Goal: Information Seeking & Learning: Learn about a topic

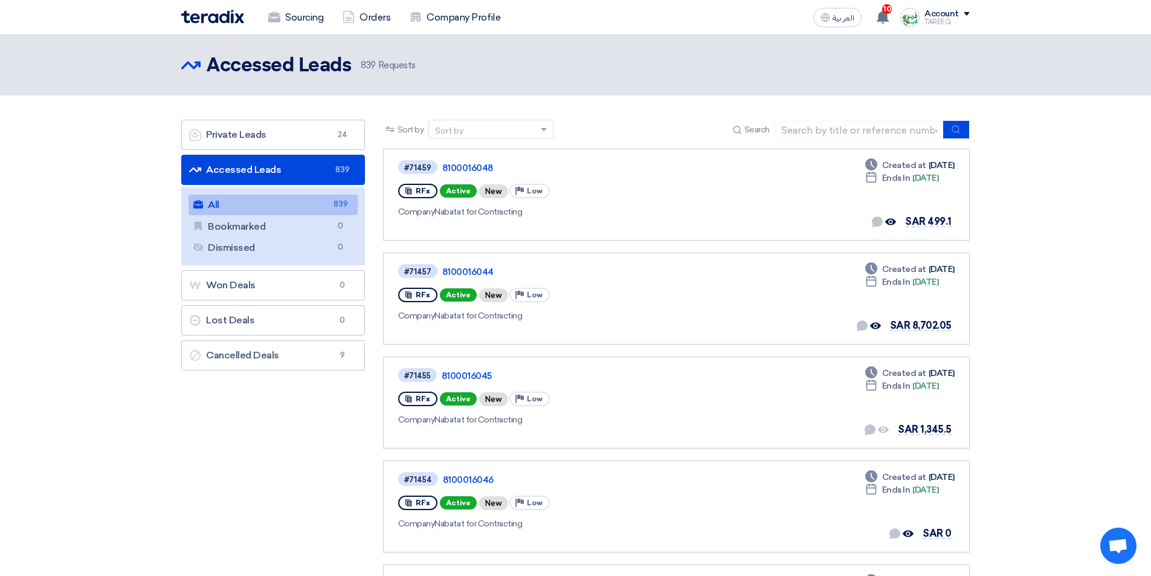
click at [299, 199] on link "All All 839" at bounding box center [272, 205] width 169 height 21
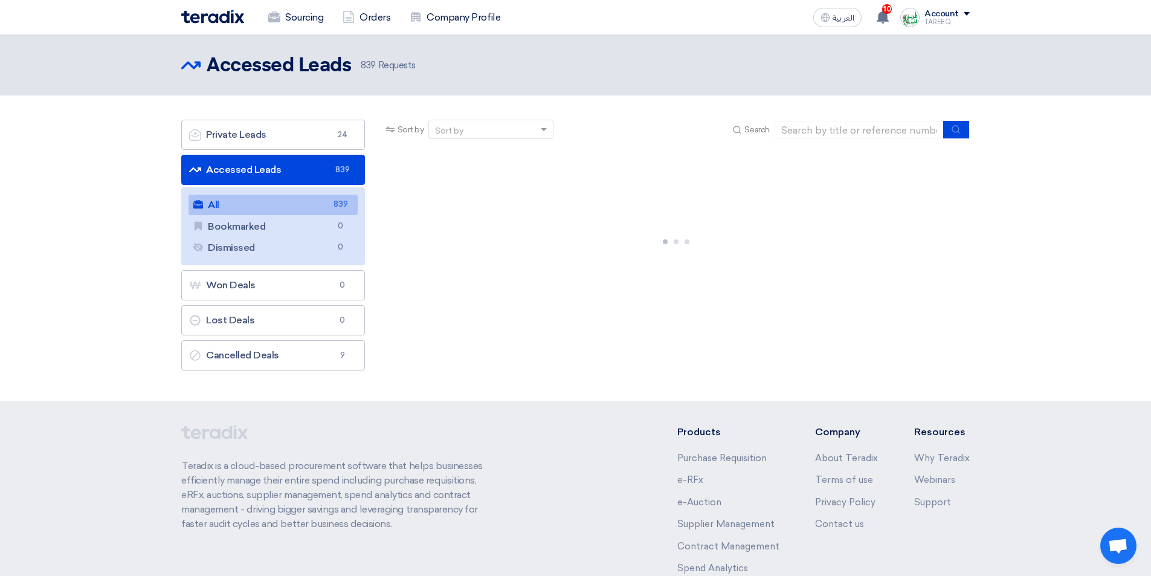
click at [293, 168] on link "Accessed Leads Accessed Leads 839" at bounding box center [273, 170] width 184 height 30
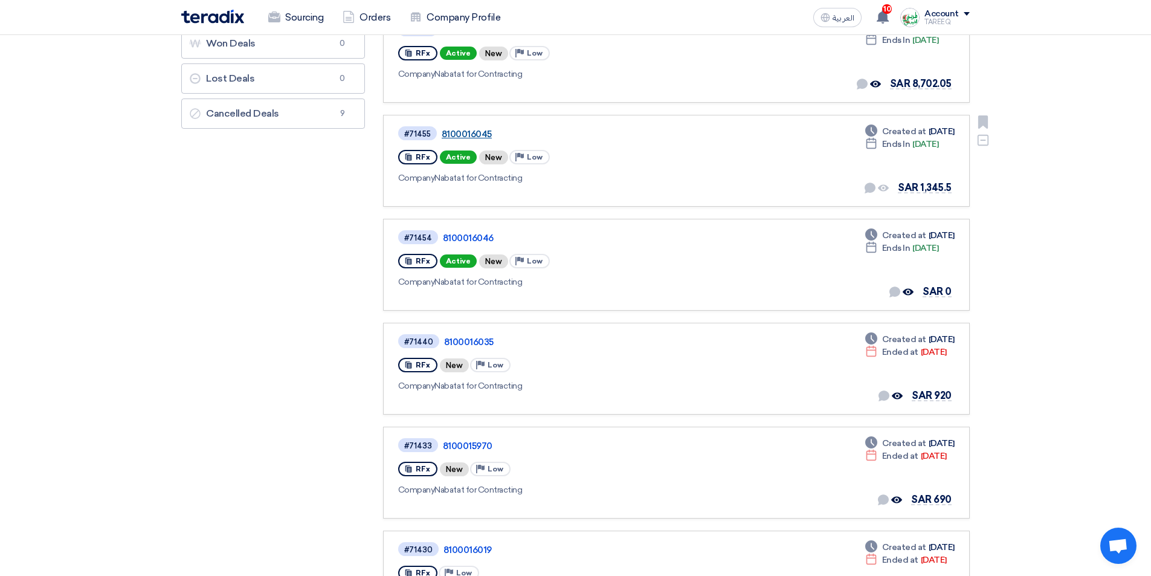
scroll to position [302, 0]
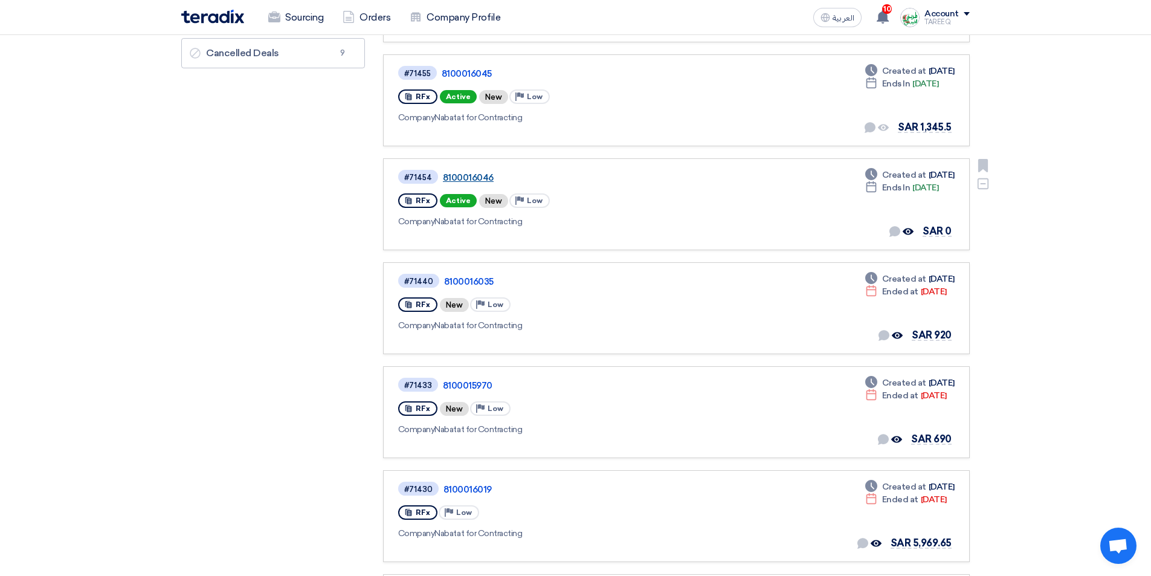
click at [478, 178] on link "8100016046" at bounding box center [594, 177] width 302 height 11
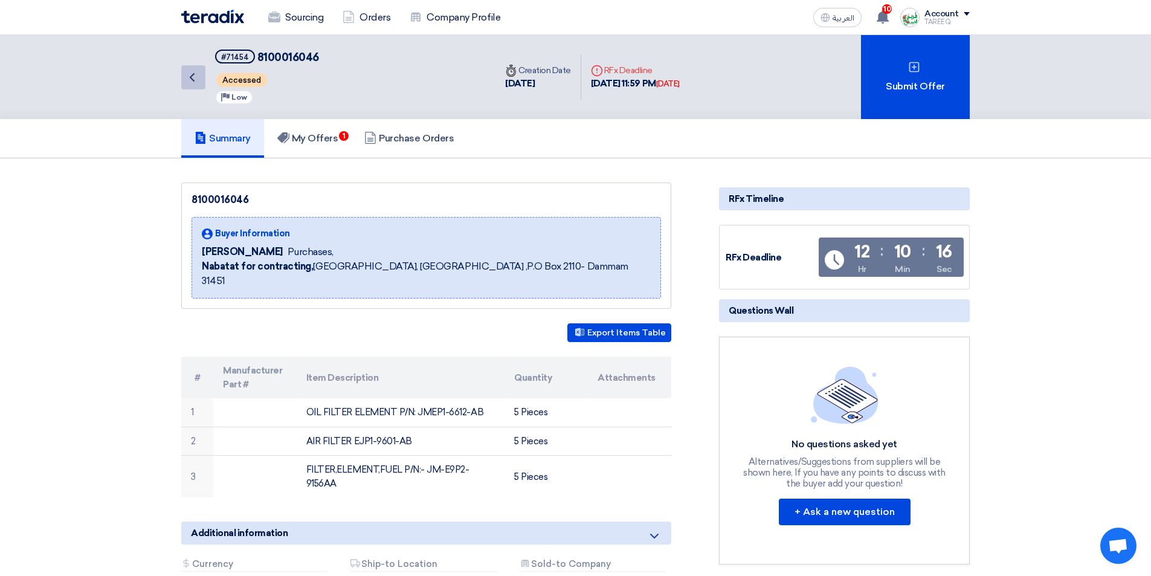
click at [189, 80] on icon "Back" at bounding box center [192, 77] width 14 height 14
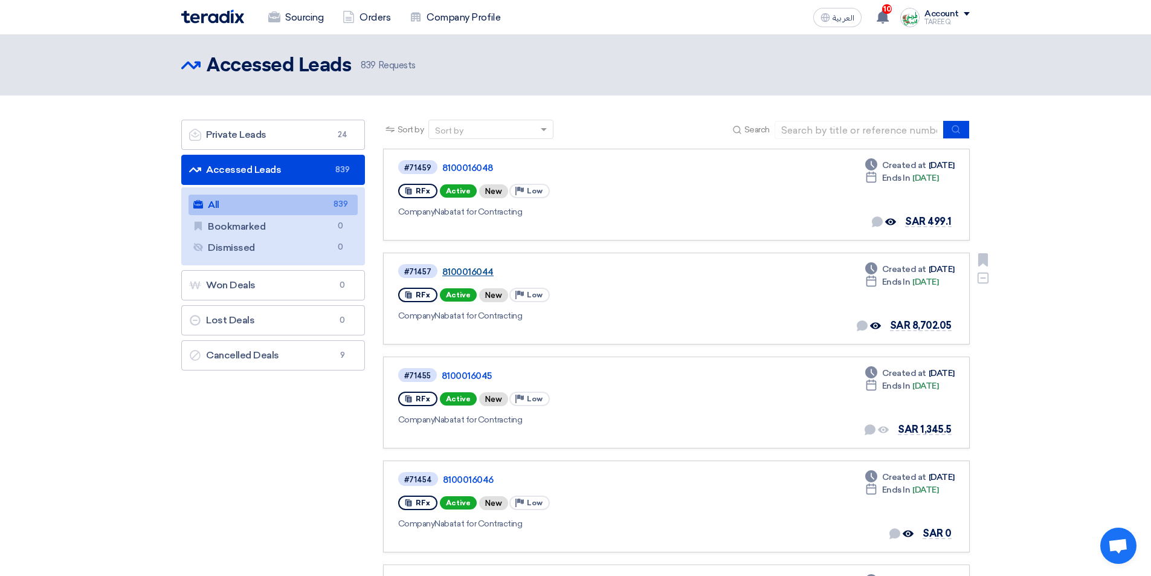
click at [469, 274] on link "8100016044" at bounding box center [593, 271] width 302 height 11
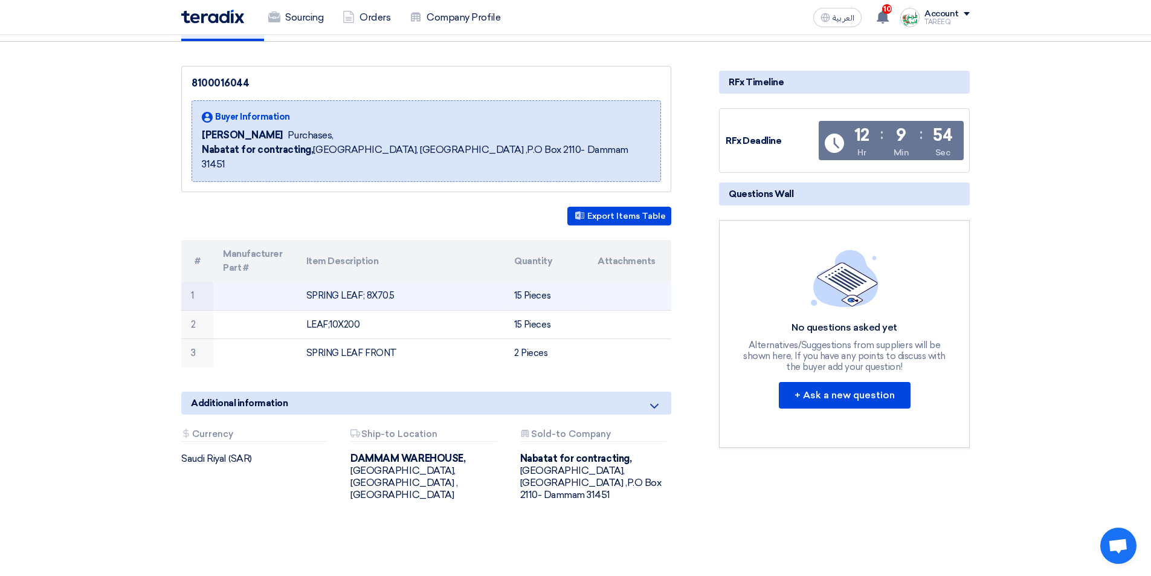
scroll to position [121, 0]
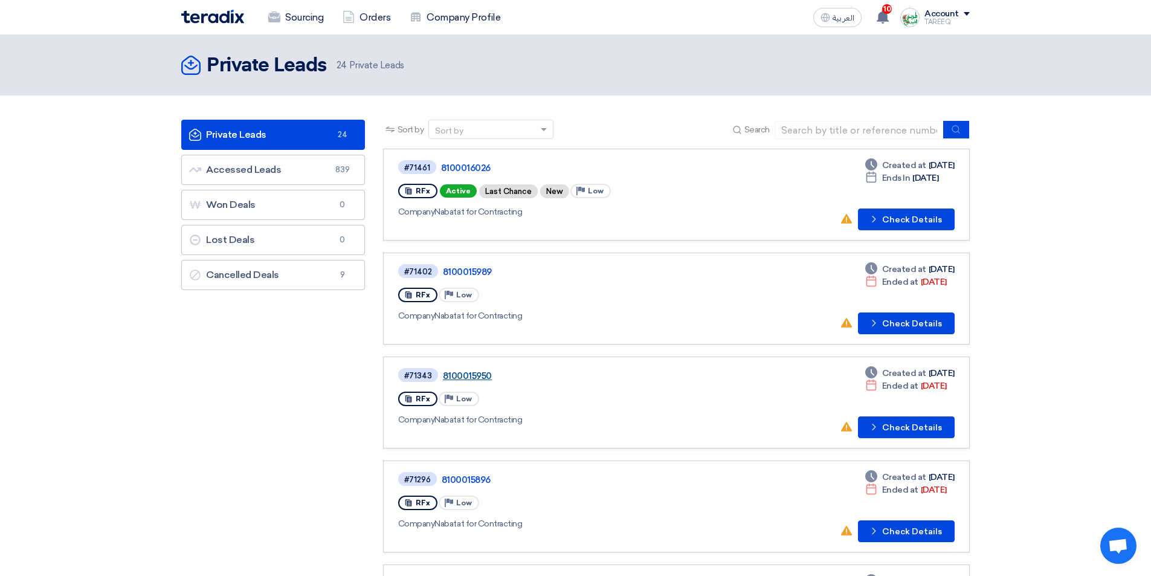
click at [481, 375] on link "8100015950" at bounding box center [594, 375] width 302 height 11
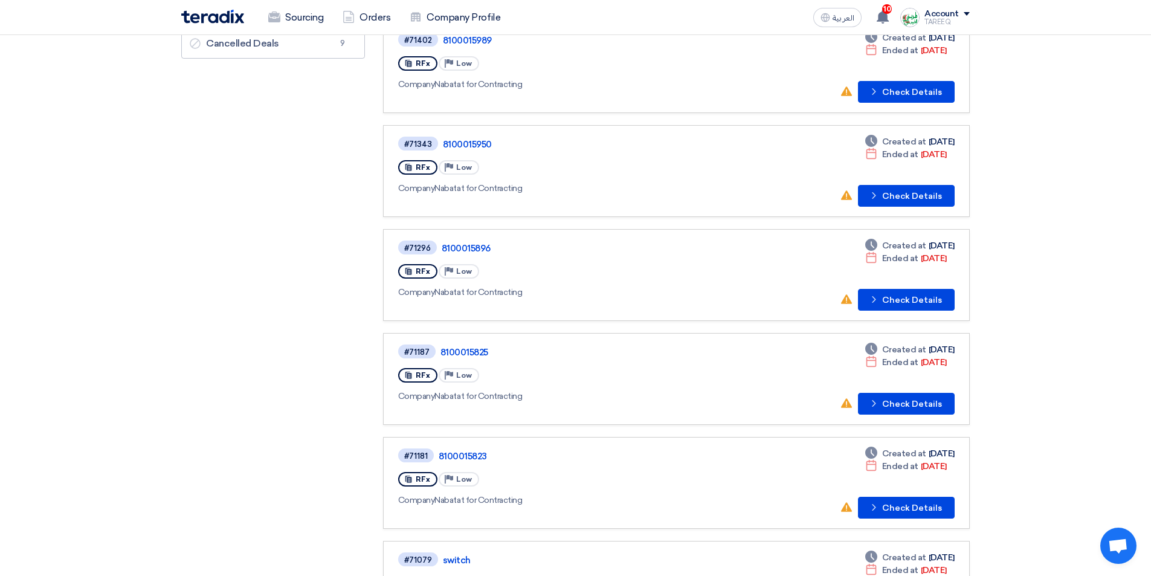
scroll to position [242, 0]
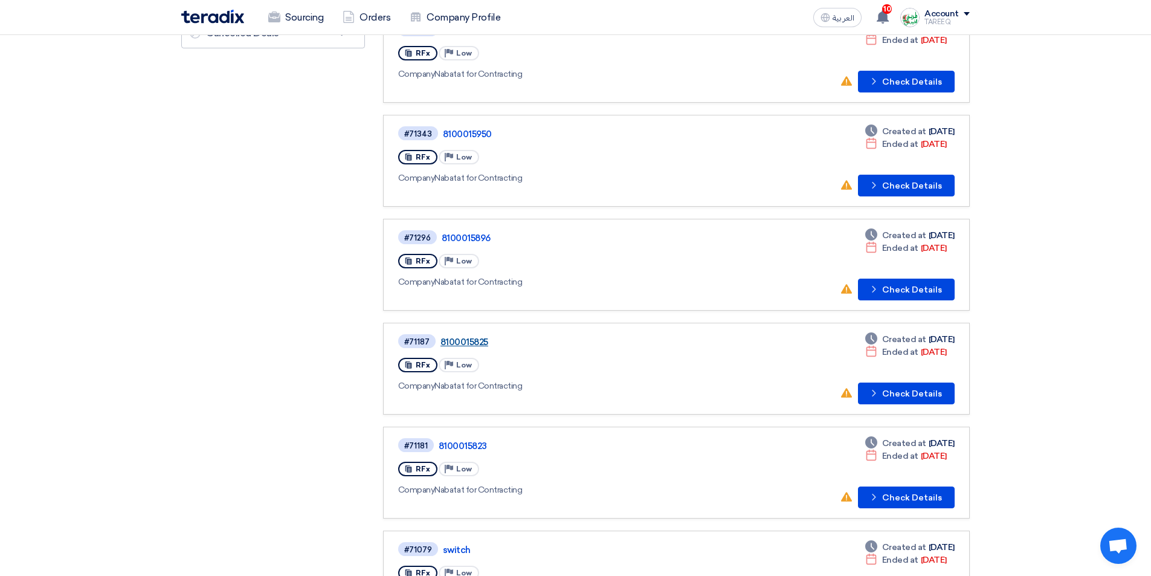
click at [456, 343] on link "8100015825" at bounding box center [591, 341] width 302 height 11
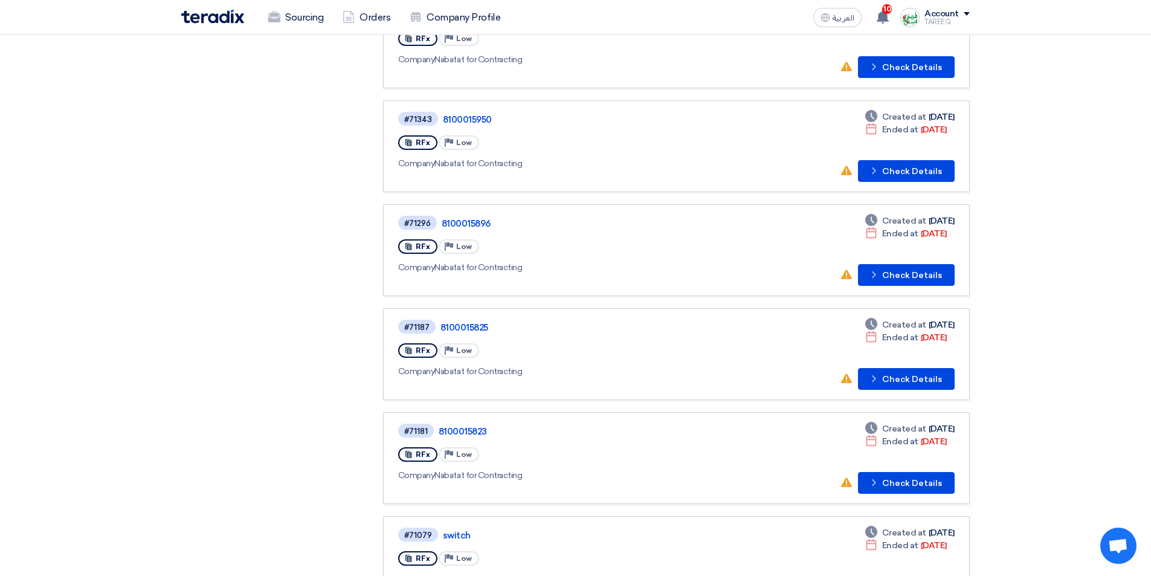
scroll to position [302, 0]
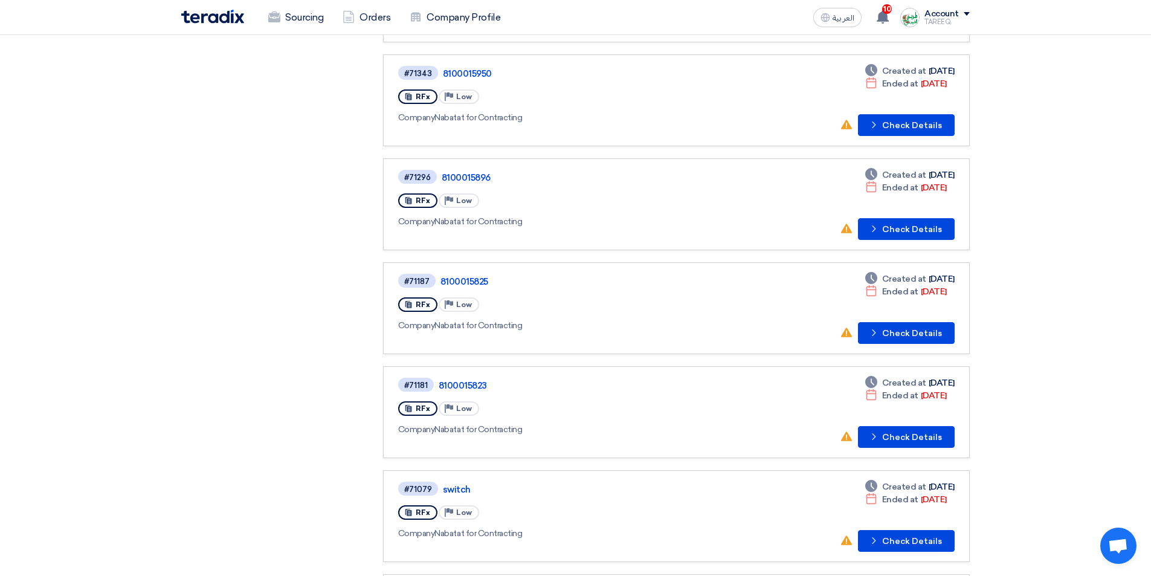
click at [469, 287] on div "#71187 8100015825" at bounding box center [571, 280] width 347 height 16
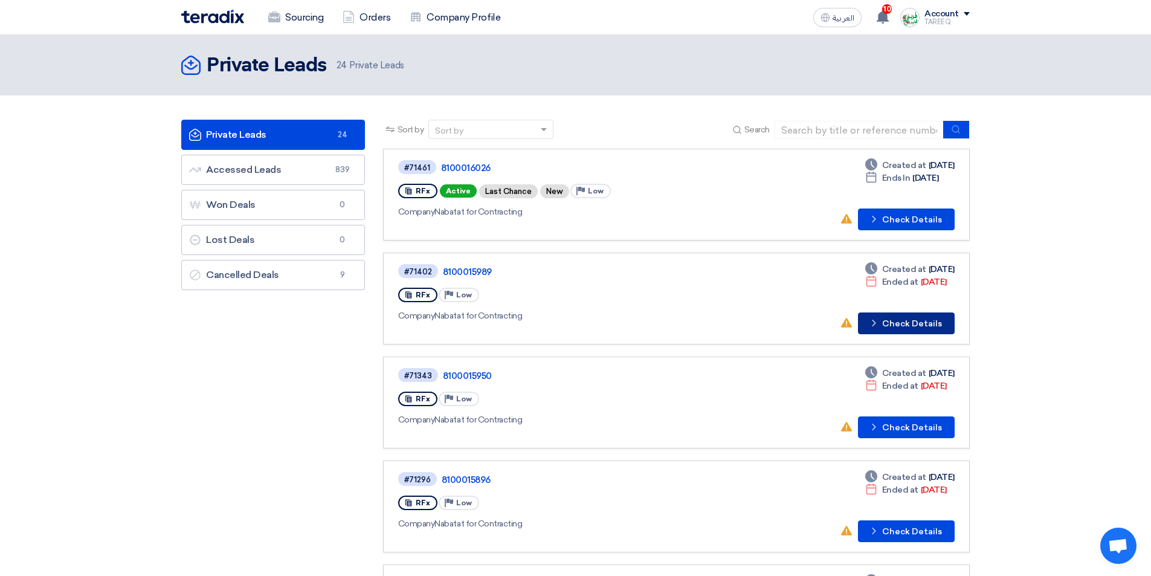
click at [896, 320] on button "Check details Check Details" at bounding box center [906, 323] width 97 height 22
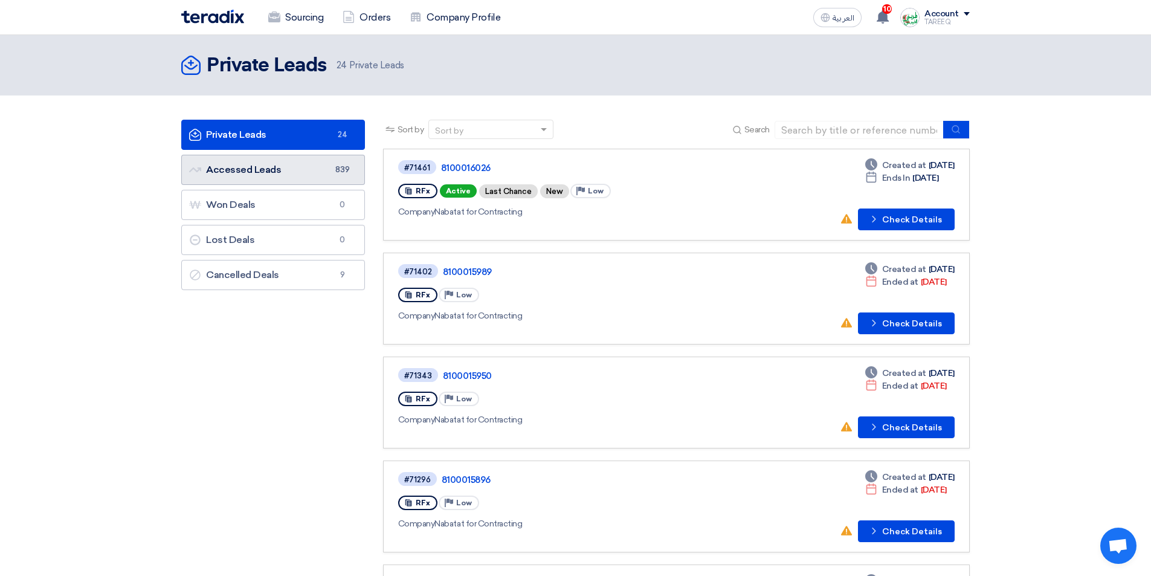
click at [323, 171] on link "Accessed Leads Accessed Leads 839" at bounding box center [273, 170] width 184 height 30
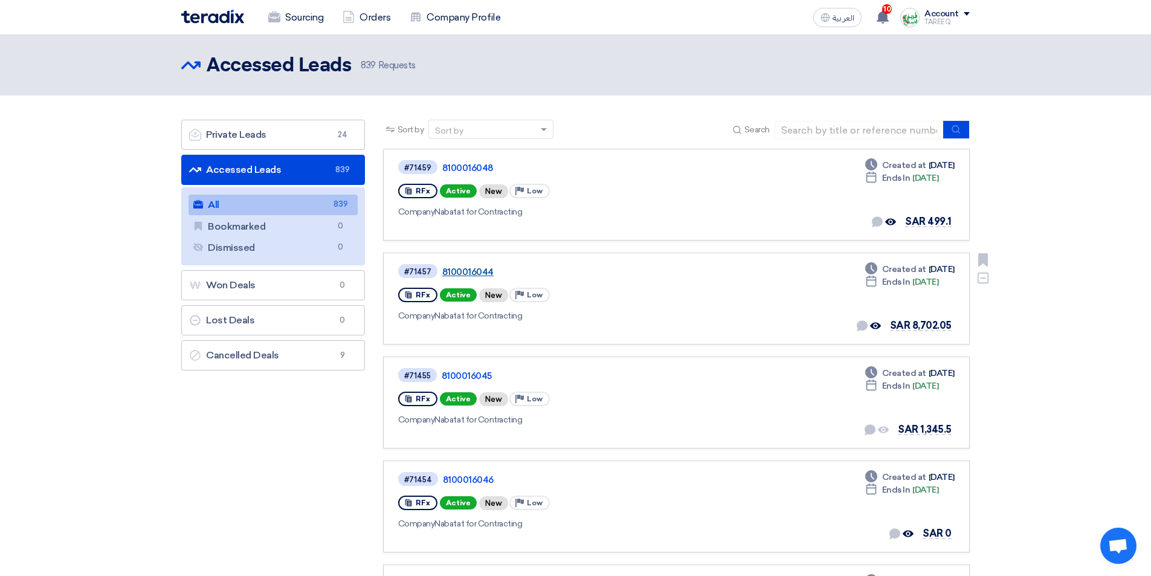
click at [475, 272] on link "8100016044" at bounding box center [593, 271] width 302 height 11
click at [471, 375] on link "8100016045" at bounding box center [593, 375] width 302 height 11
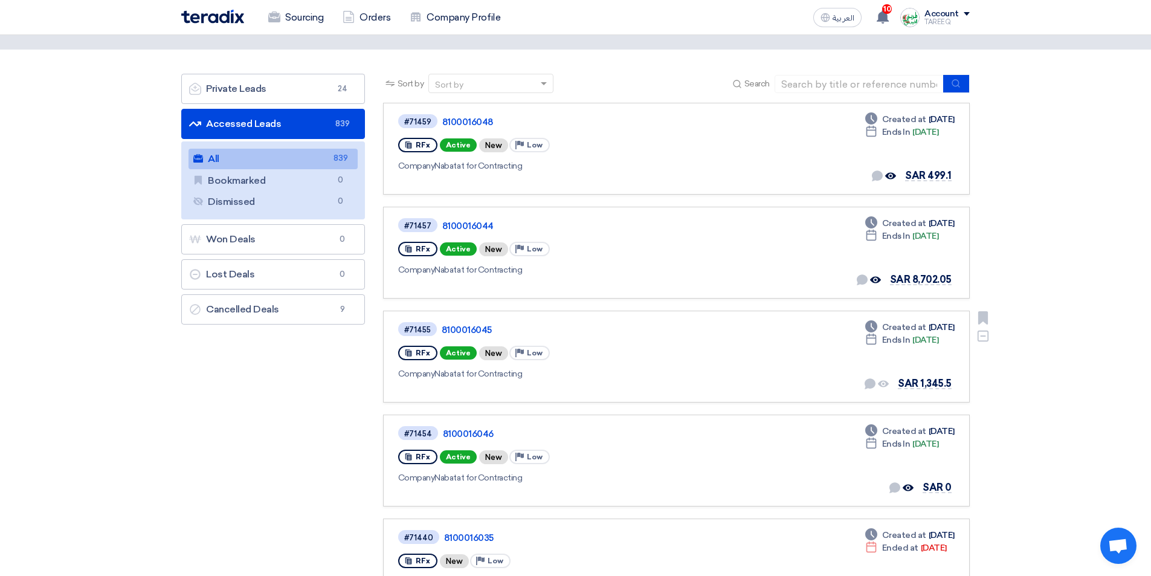
scroll to position [121, 0]
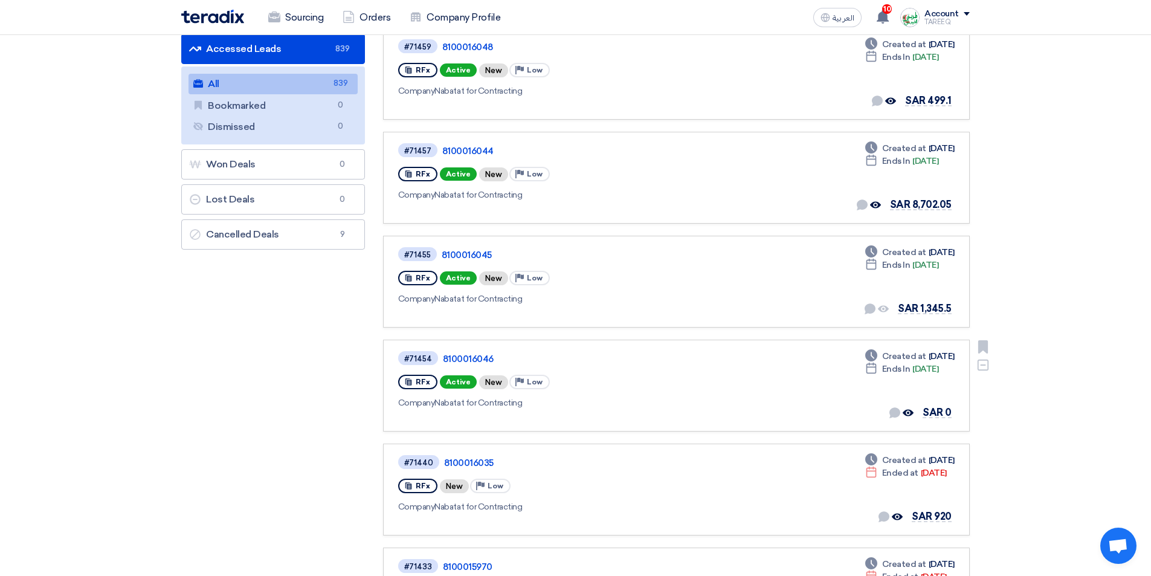
click at [466, 351] on div "#71454 8100016046" at bounding box center [572, 358] width 349 height 16
click at [463, 357] on link "8100016046" at bounding box center [594, 358] width 302 height 11
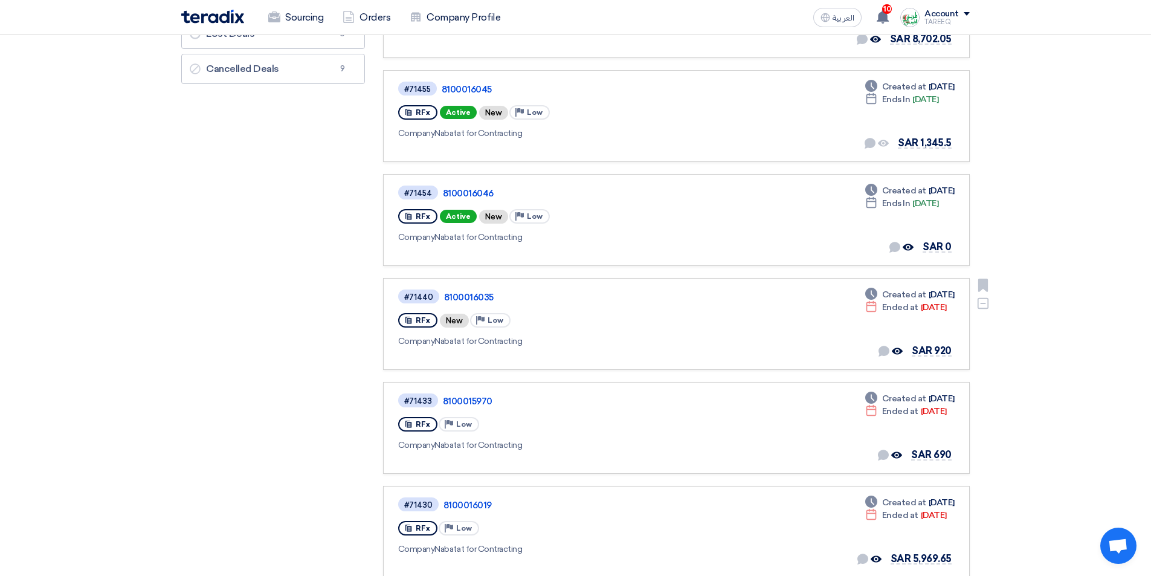
scroll to position [302, 0]
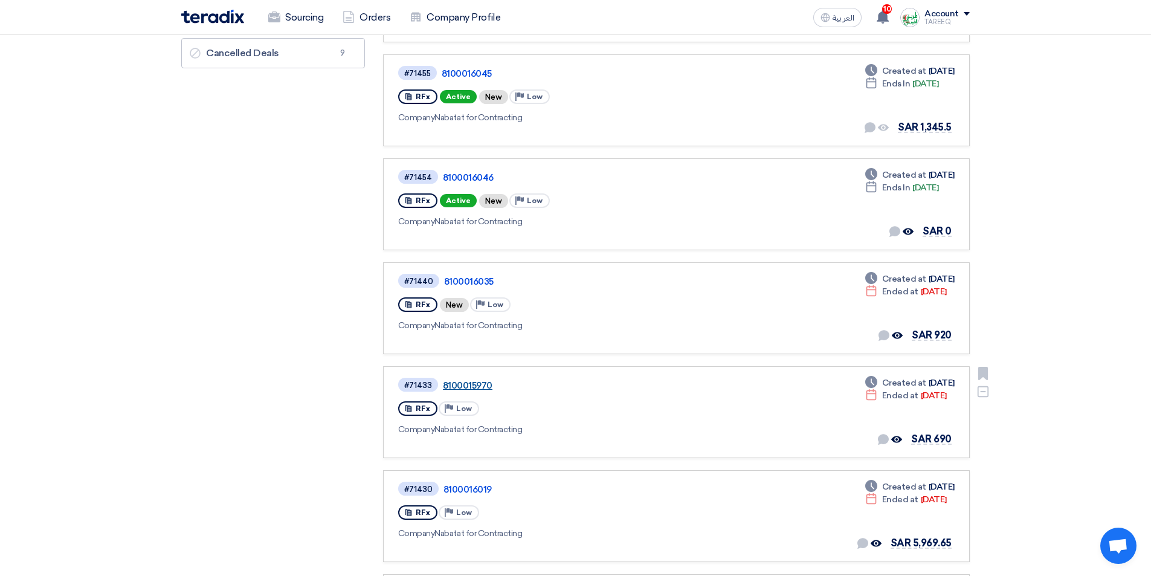
click at [461, 387] on link "8100015970" at bounding box center [594, 385] width 302 height 11
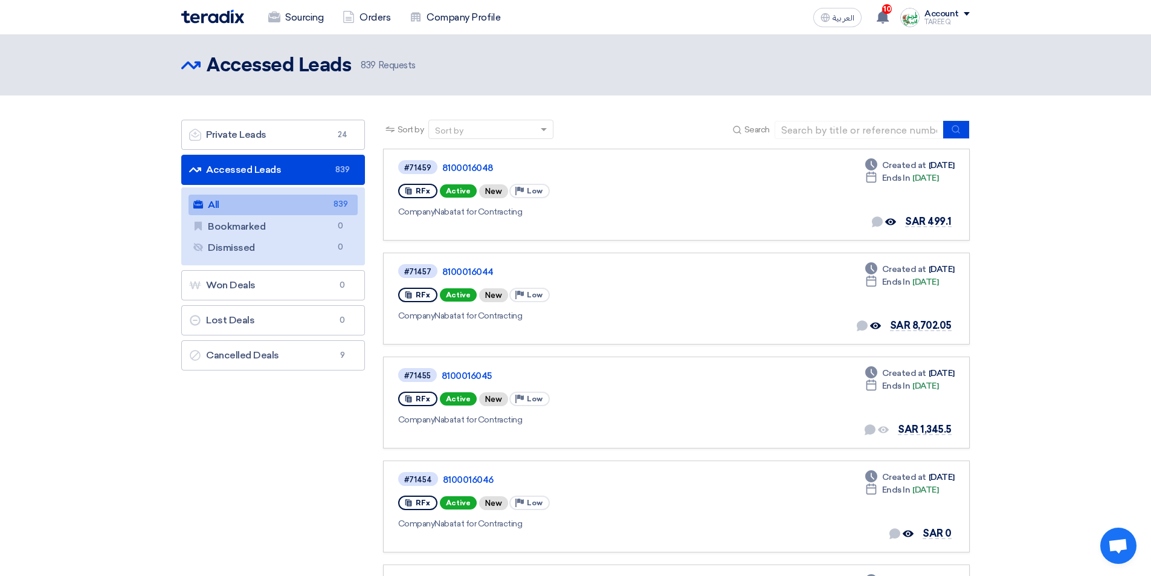
click at [272, 202] on link "All All 839" at bounding box center [272, 205] width 169 height 21
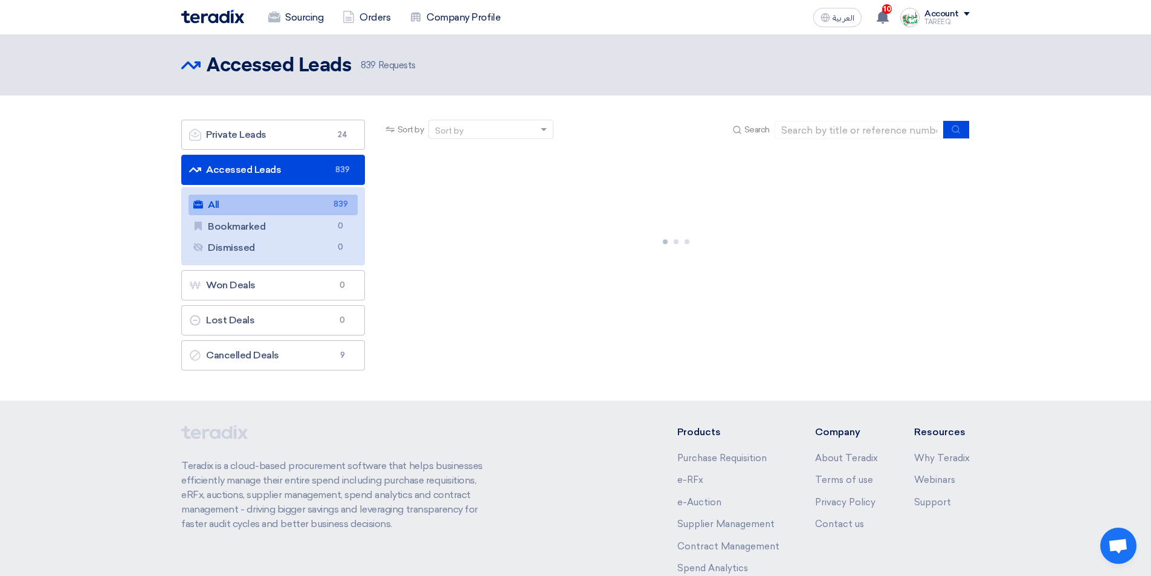
click at [283, 172] on link "Accessed Leads Accessed Leads 839" at bounding box center [273, 170] width 184 height 30
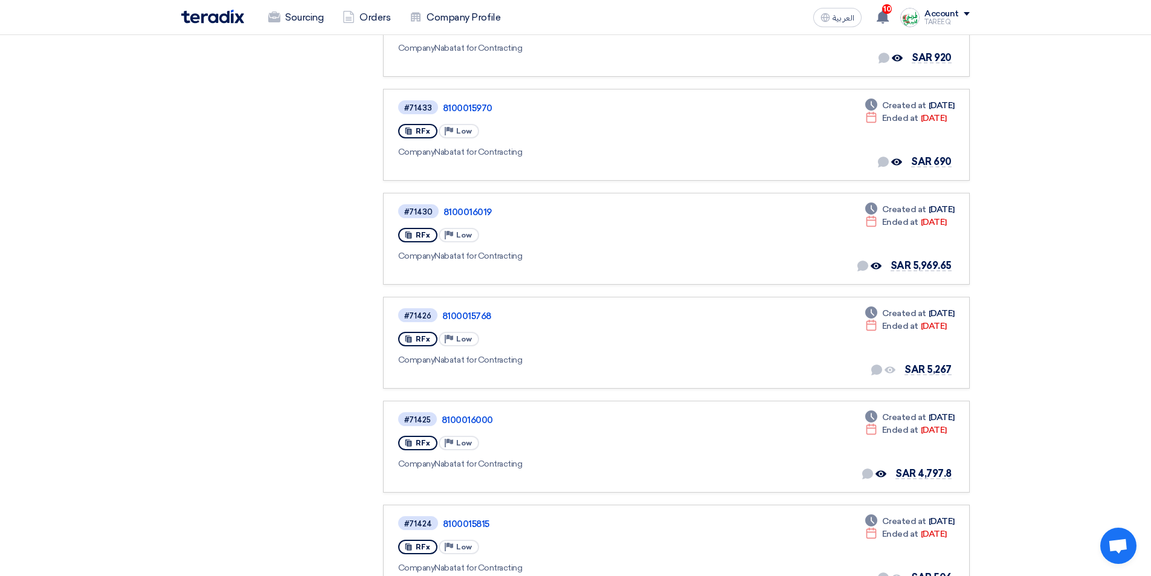
scroll to position [604, 0]
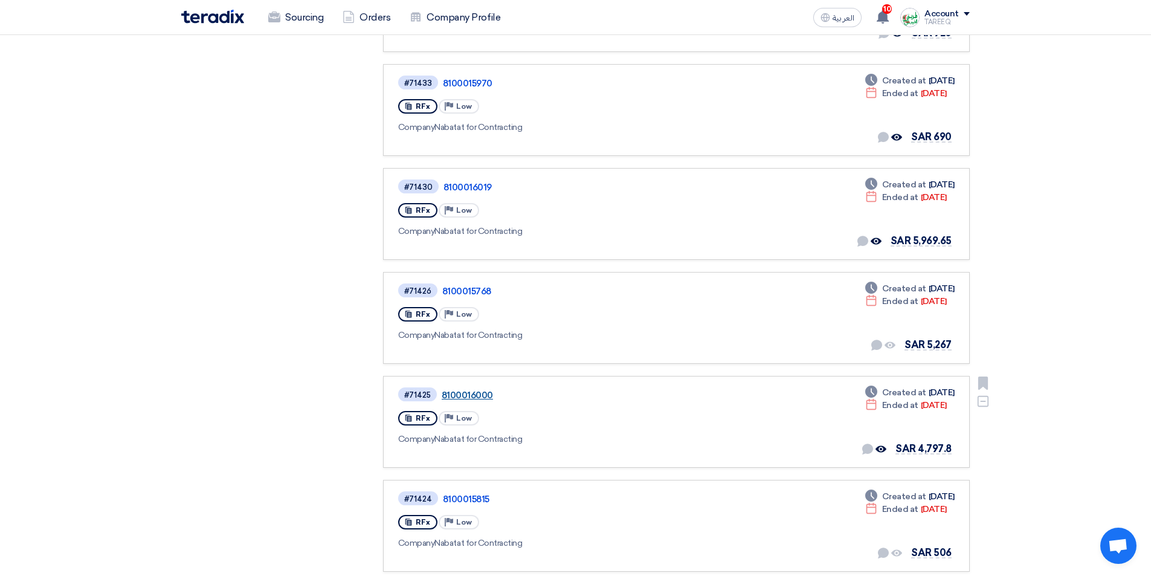
click at [466, 395] on link "8100016000" at bounding box center [593, 395] width 302 height 11
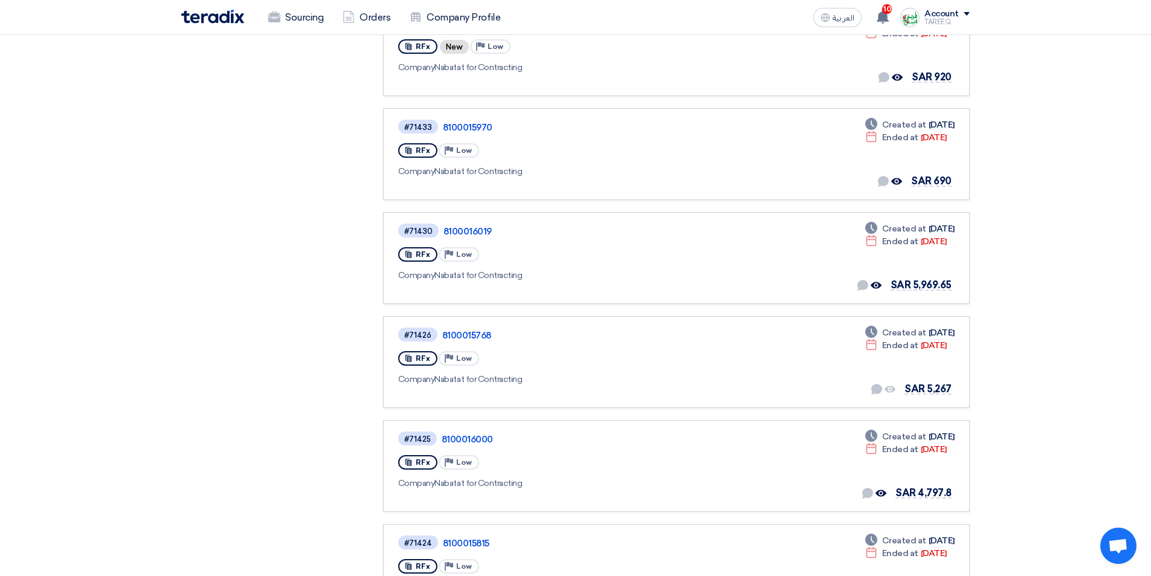
scroll to position [604, 0]
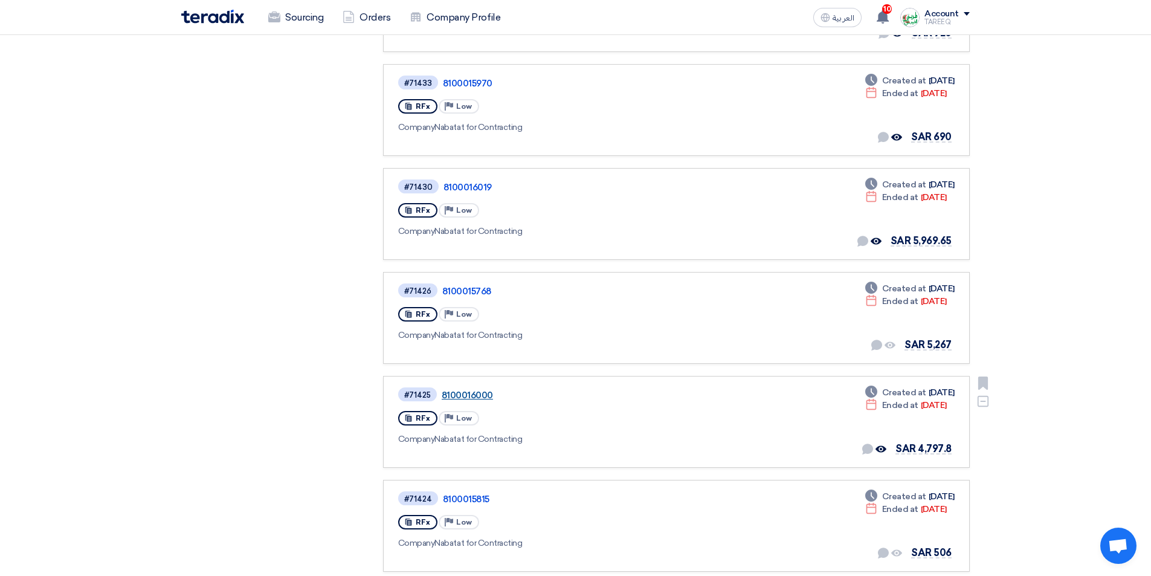
click at [463, 391] on link "8100016000" at bounding box center [593, 395] width 302 height 11
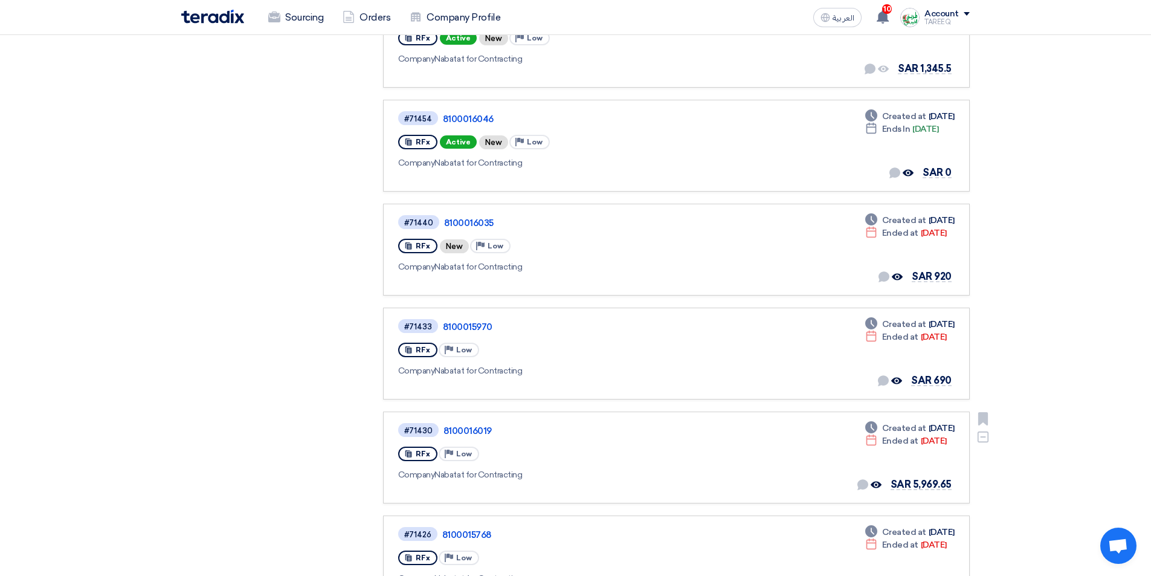
scroll to position [423, 0]
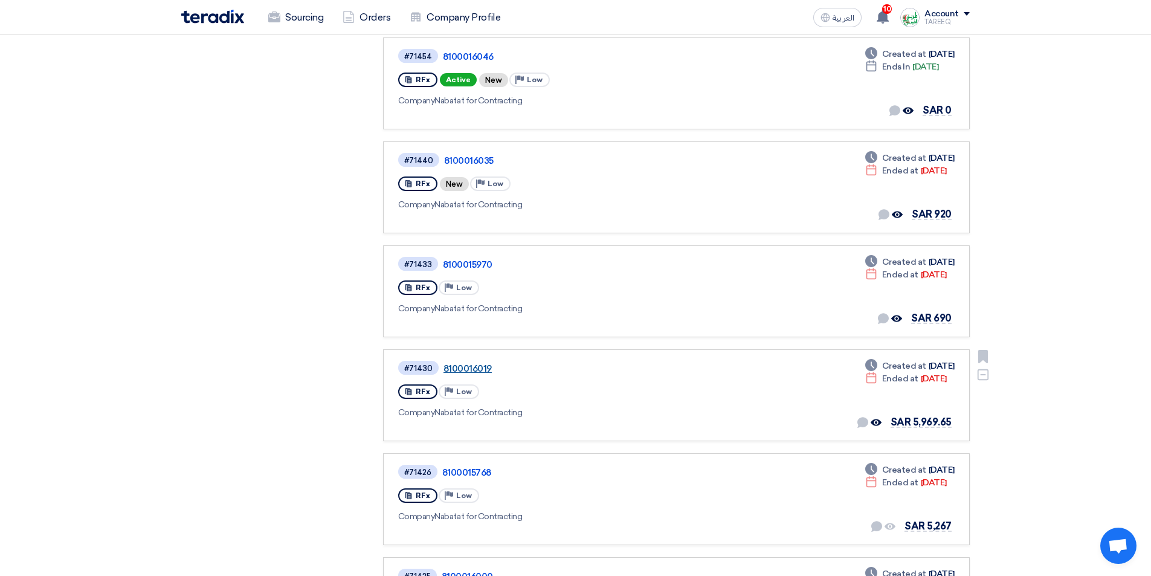
click at [477, 366] on link "8100016019" at bounding box center [594, 368] width 302 height 11
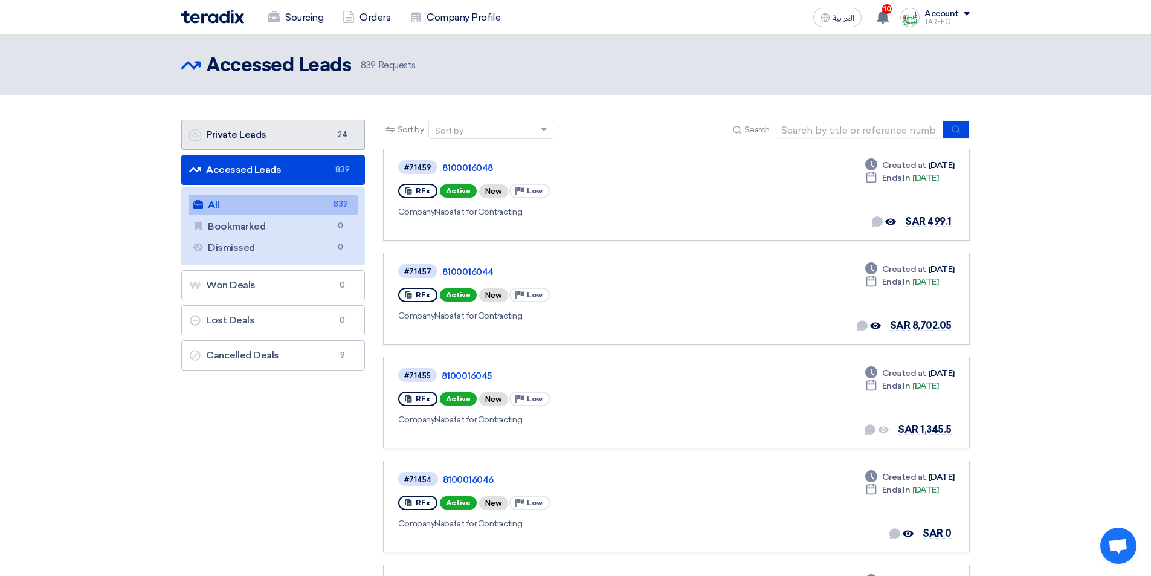
click at [306, 136] on link "Private Leads Private Leads 24" at bounding box center [273, 135] width 184 height 30
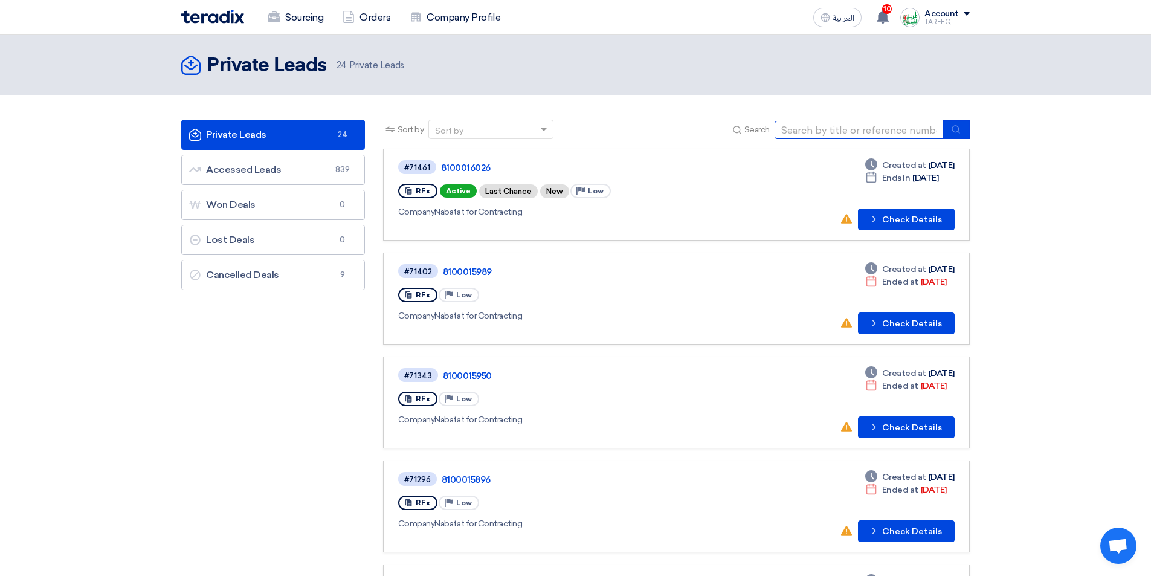
click at [844, 127] on input at bounding box center [858, 130] width 169 height 18
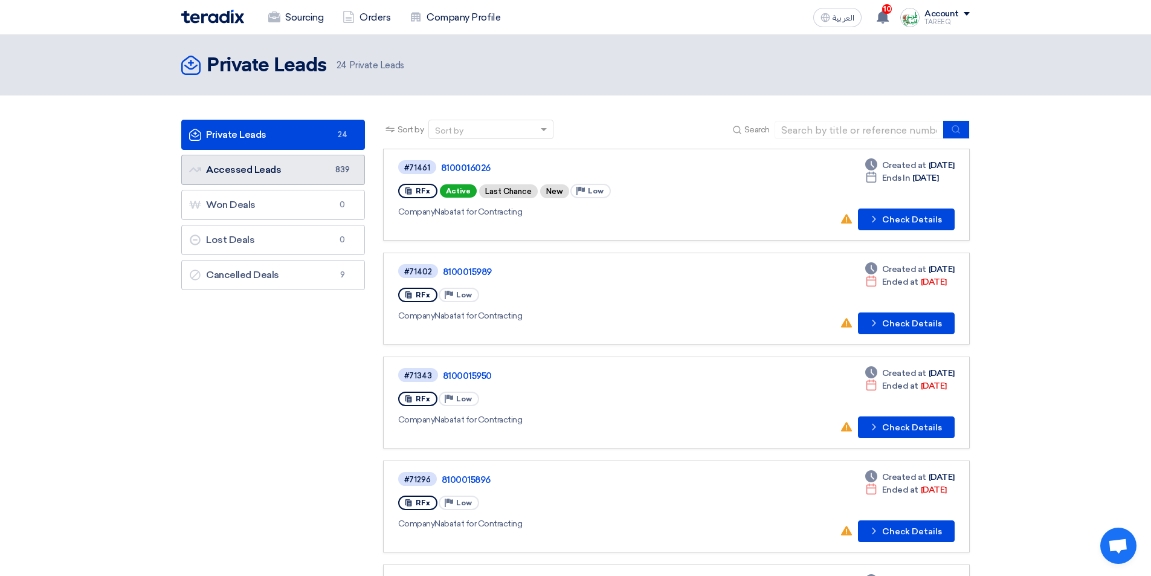
click at [246, 164] on link "Accessed Leads Accessed Leads 839" at bounding box center [273, 170] width 184 height 30
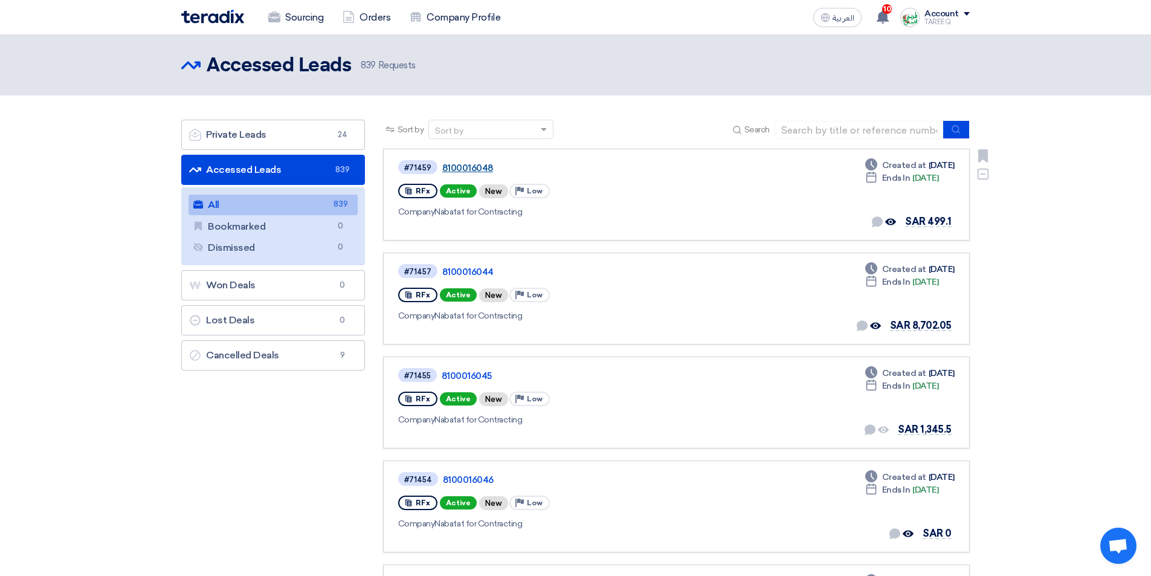
click at [465, 167] on link "8100016048" at bounding box center [593, 167] width 302 height 11
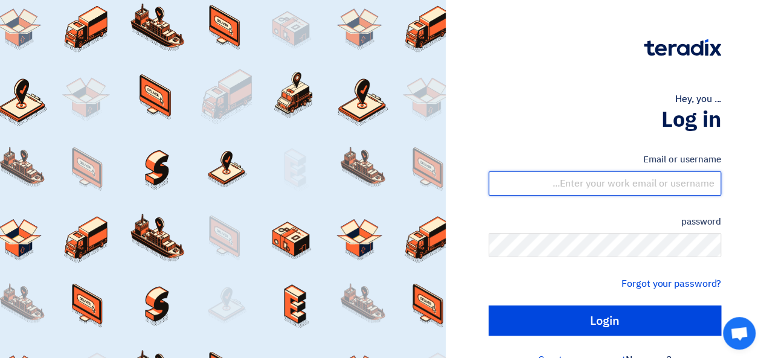
type input "[EMAIL_ADDRESS][DOMAIN_NAME]"
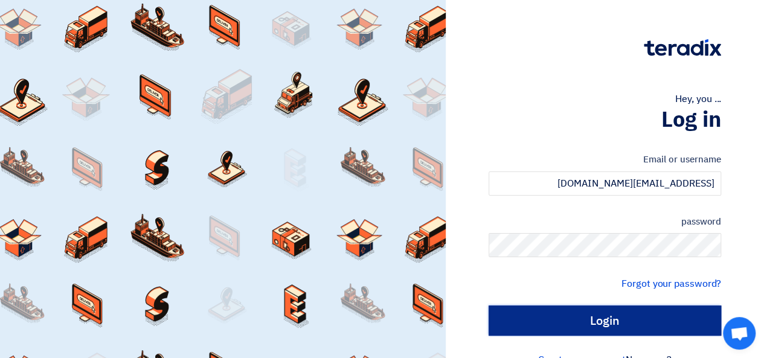
click at [574, 326] on input "Login" at bounding box center [605, 321] width 233 height 30
type input "Sign in"
